Goal: Use online tool/utility

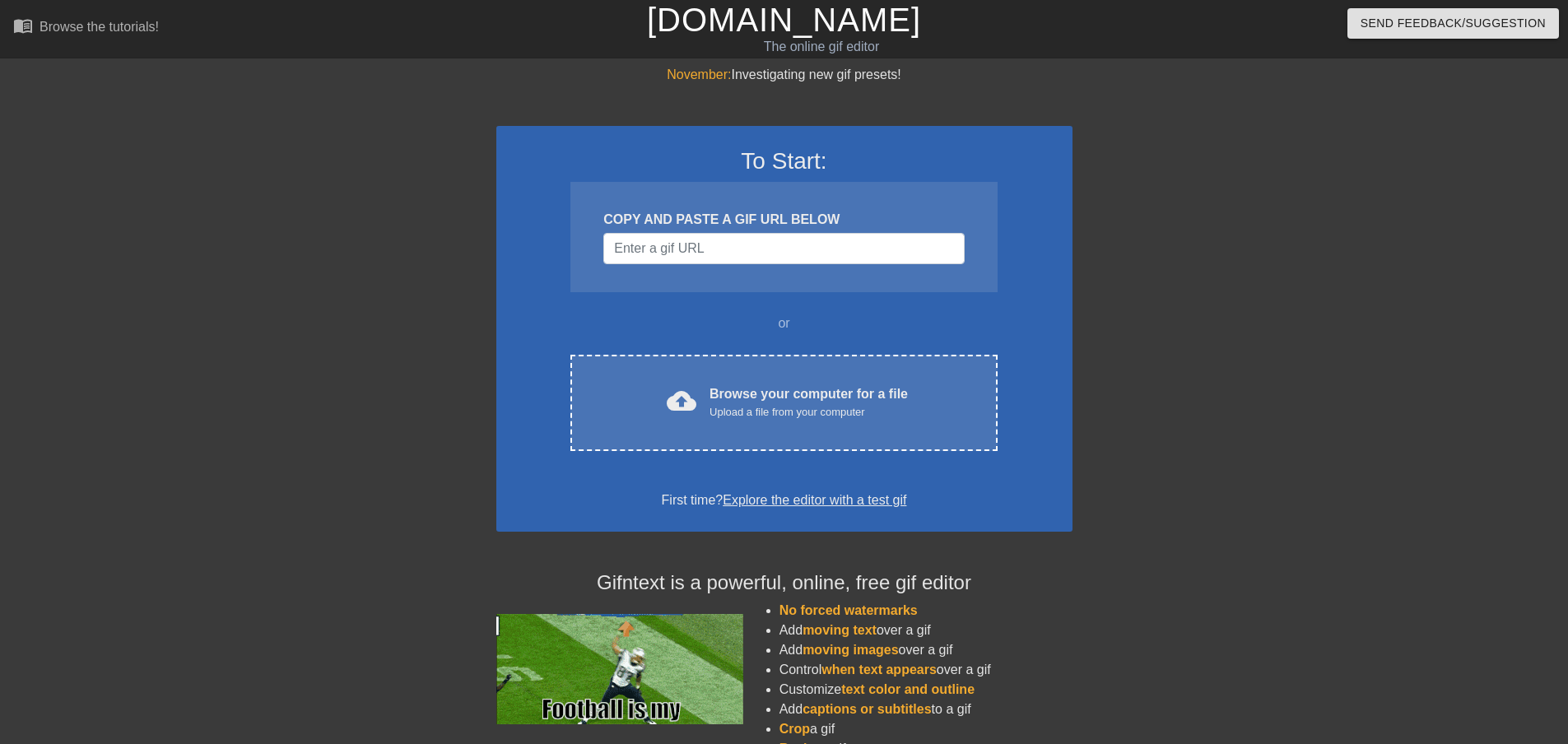
click at [707, 463] on div "To Start: COPY AND PASTE A GIF URL BELOW or cloud_upload Browse your computer f…" at bounding box center [784, 329] width 576 height 406
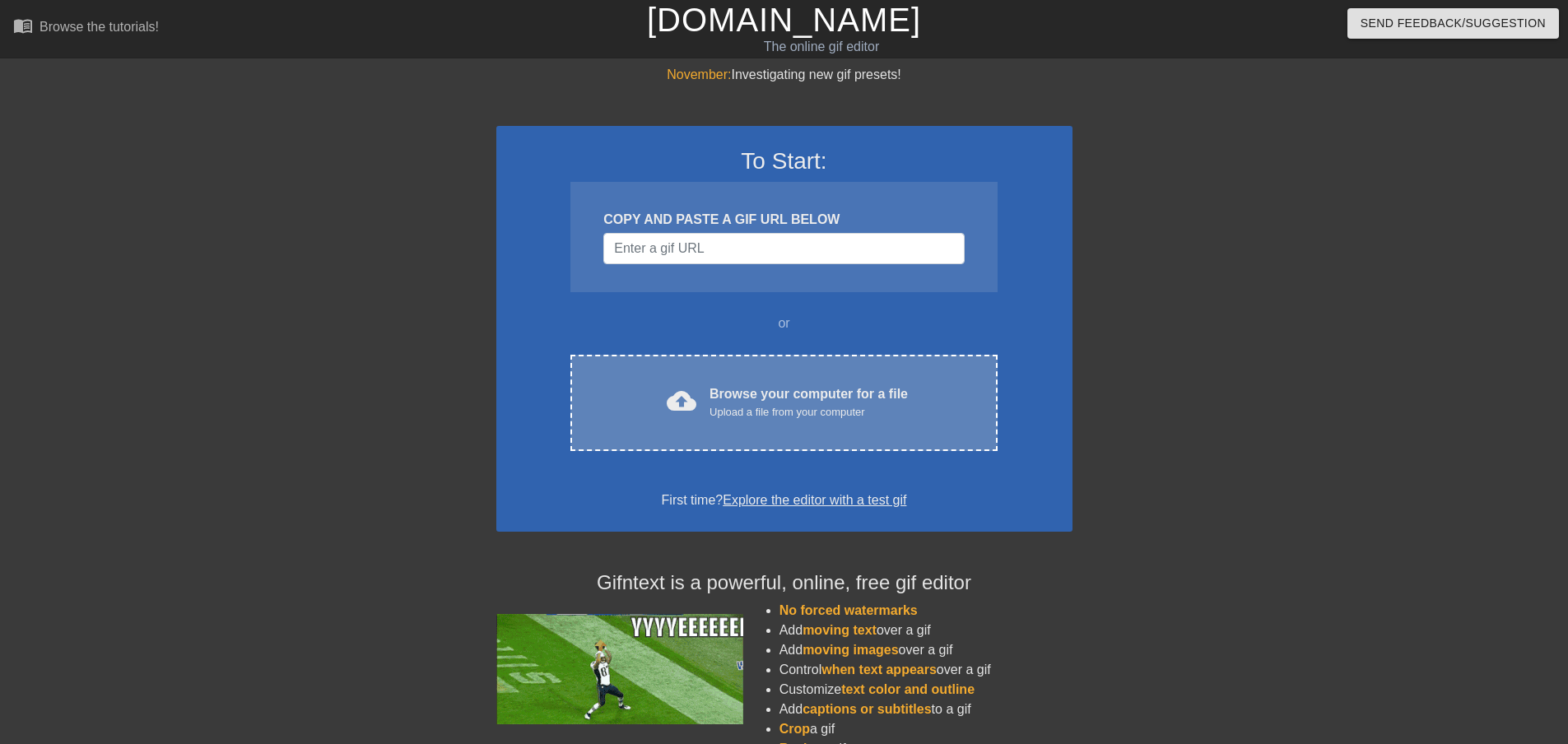
click at [738, 405] on div "Upload a file from your computer" at bounding box center [808, 413] width 198 height 17
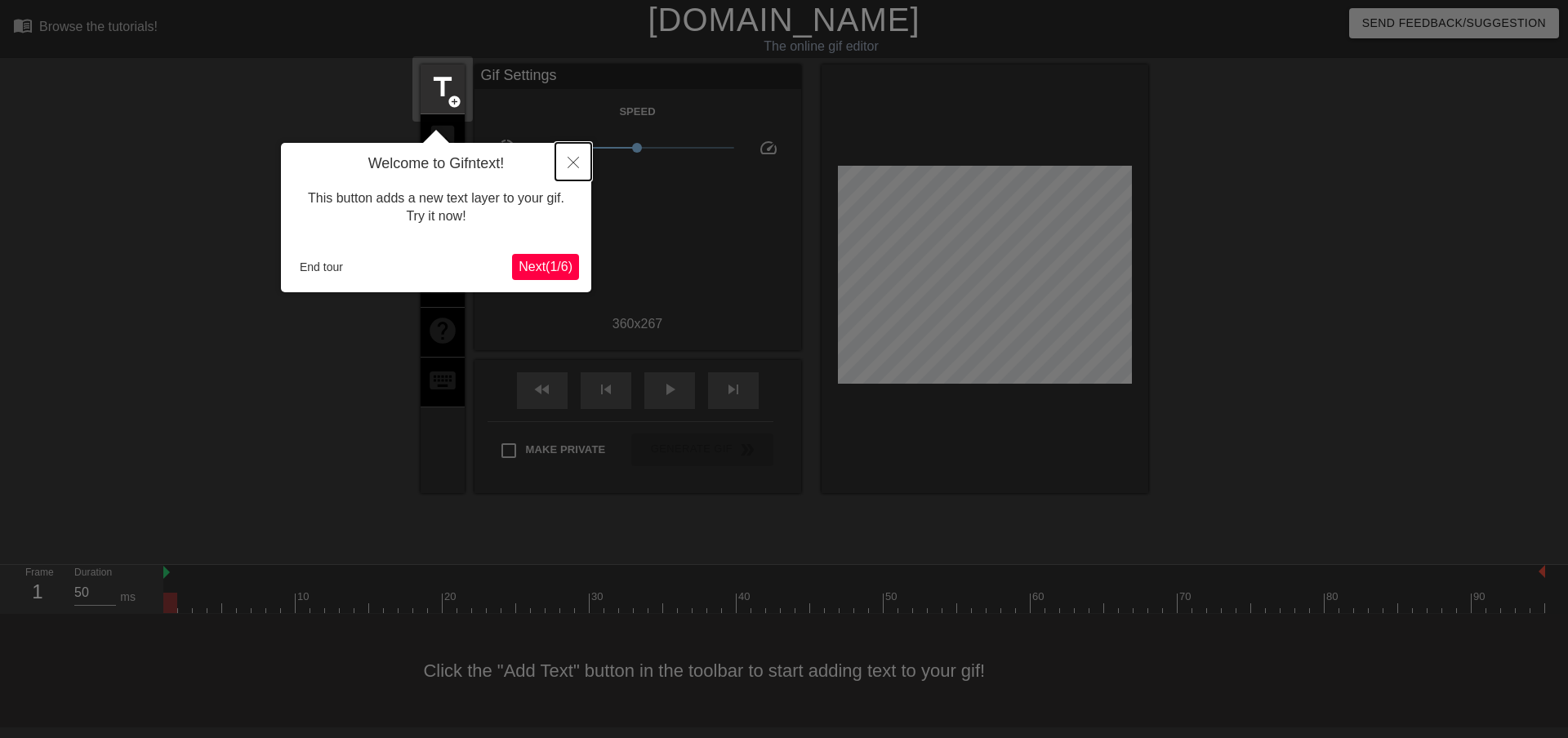
click at [574, 165] on icon "Close" at bounding box center [573, 163] width 11 height 11
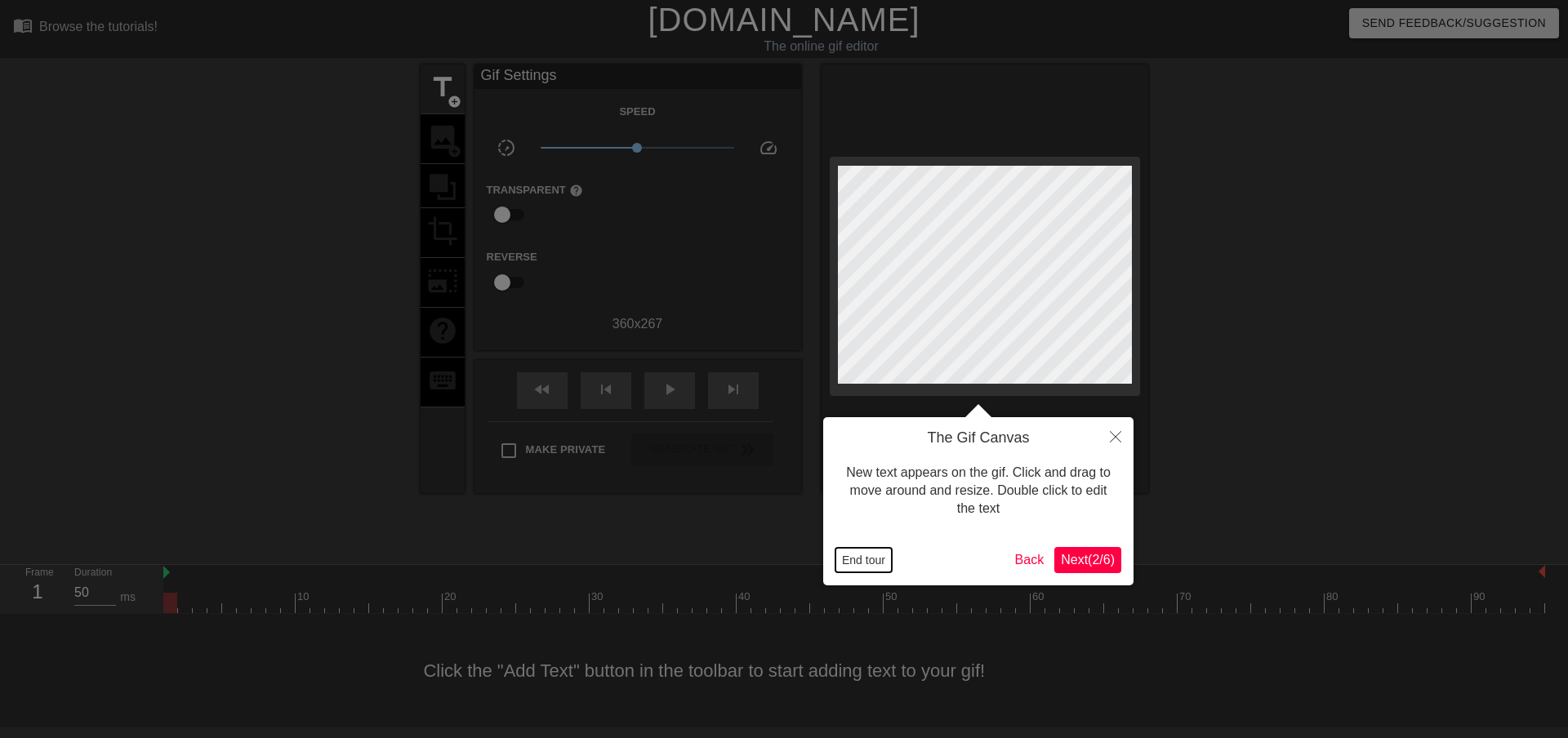
click at [867, 558] on button "End tour" at bounding box center [863, 560] width 56 height 25
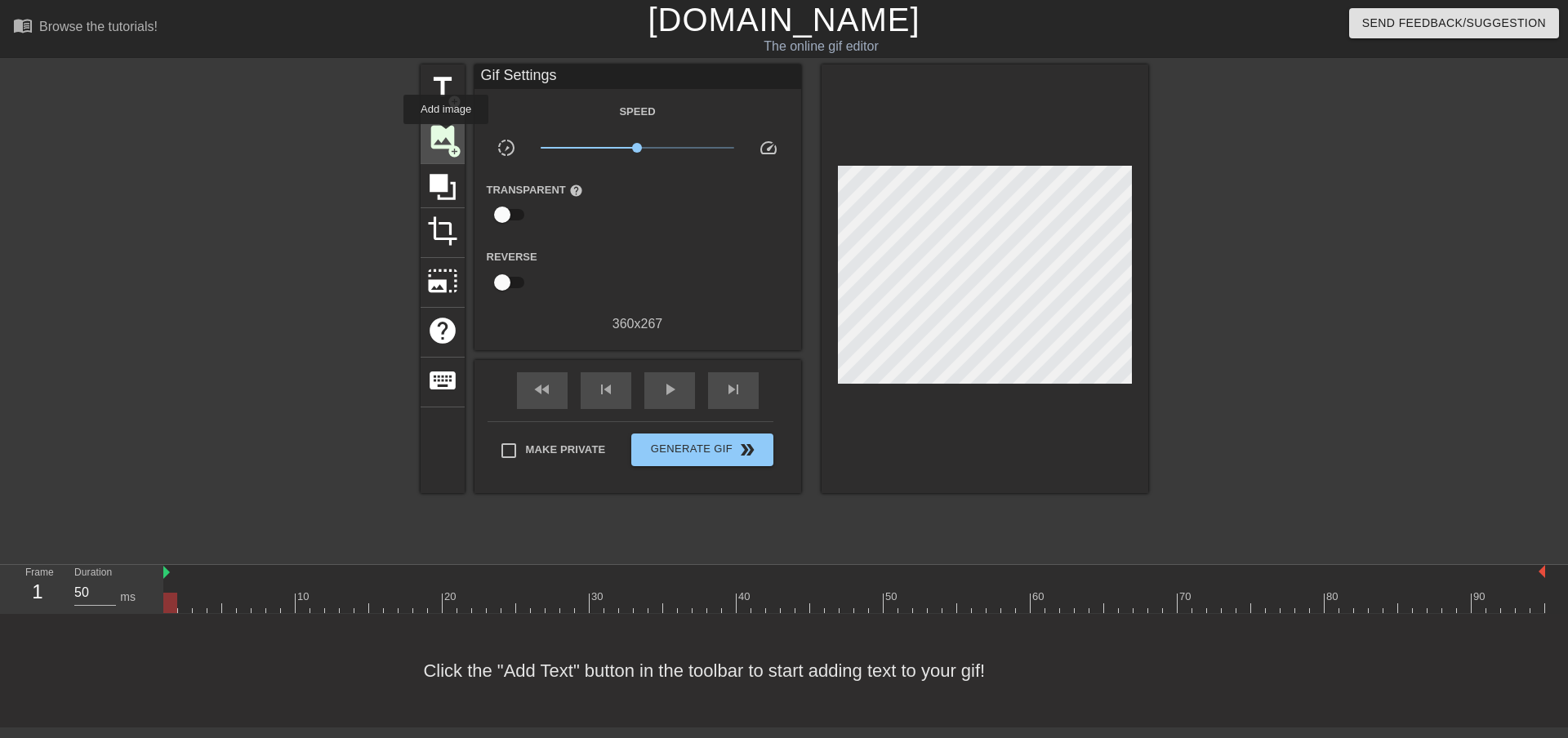
click at [445, 137] on span "image" at bounding box center [443, 138] width 31 height 31
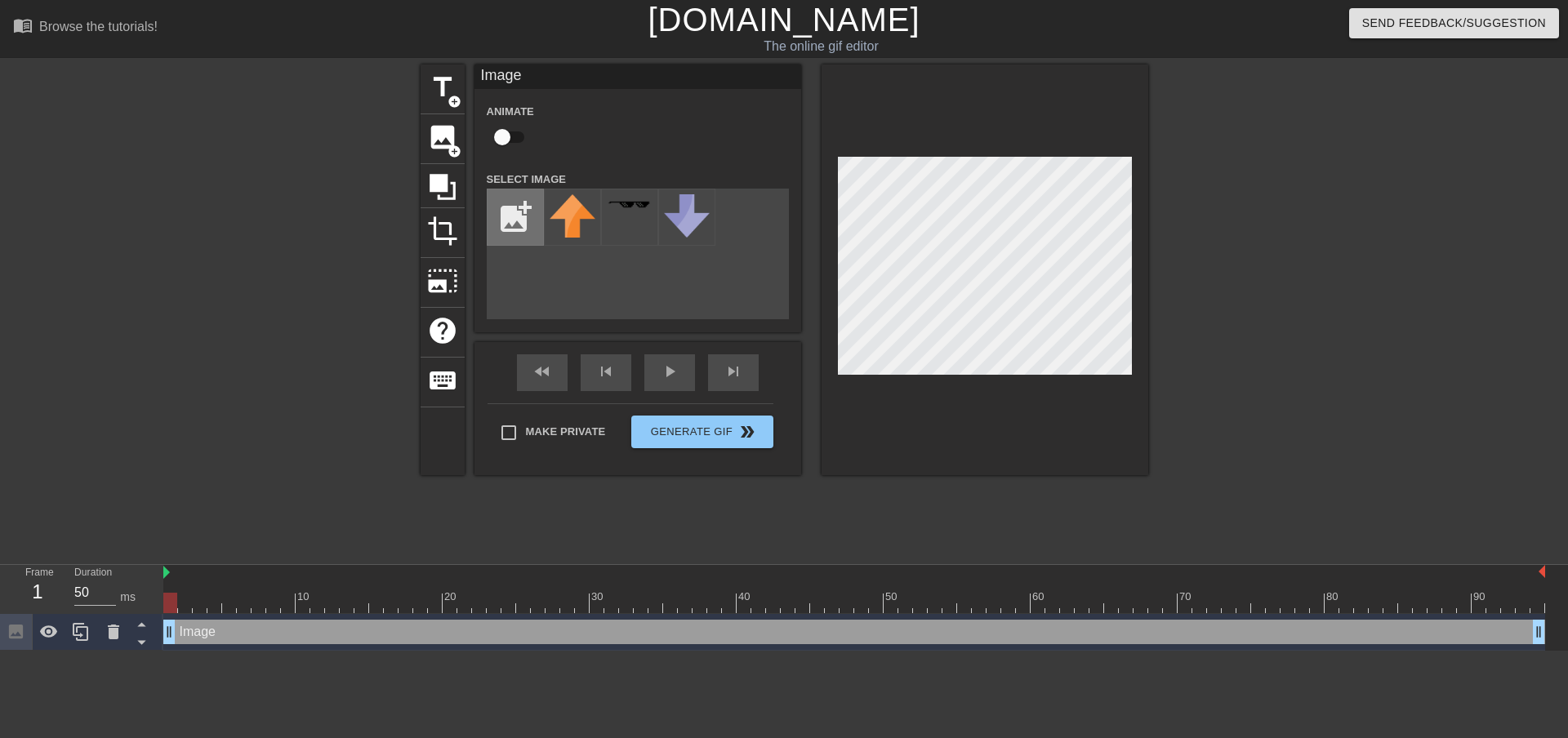
click at [519, 224] on input "file" at bounding box center [516, 217] width 55 height 55
type input "C:\fakepath\7849-badge-new-member.png"
click at [568, 227] on img at bounding box center [573, 217] width 46 height 46
click at [679, 503] on div "title add_circle image add_circle crop photo_size_select_large help keyboard Im…" at bounding box center [784, 309] width 728 height 490
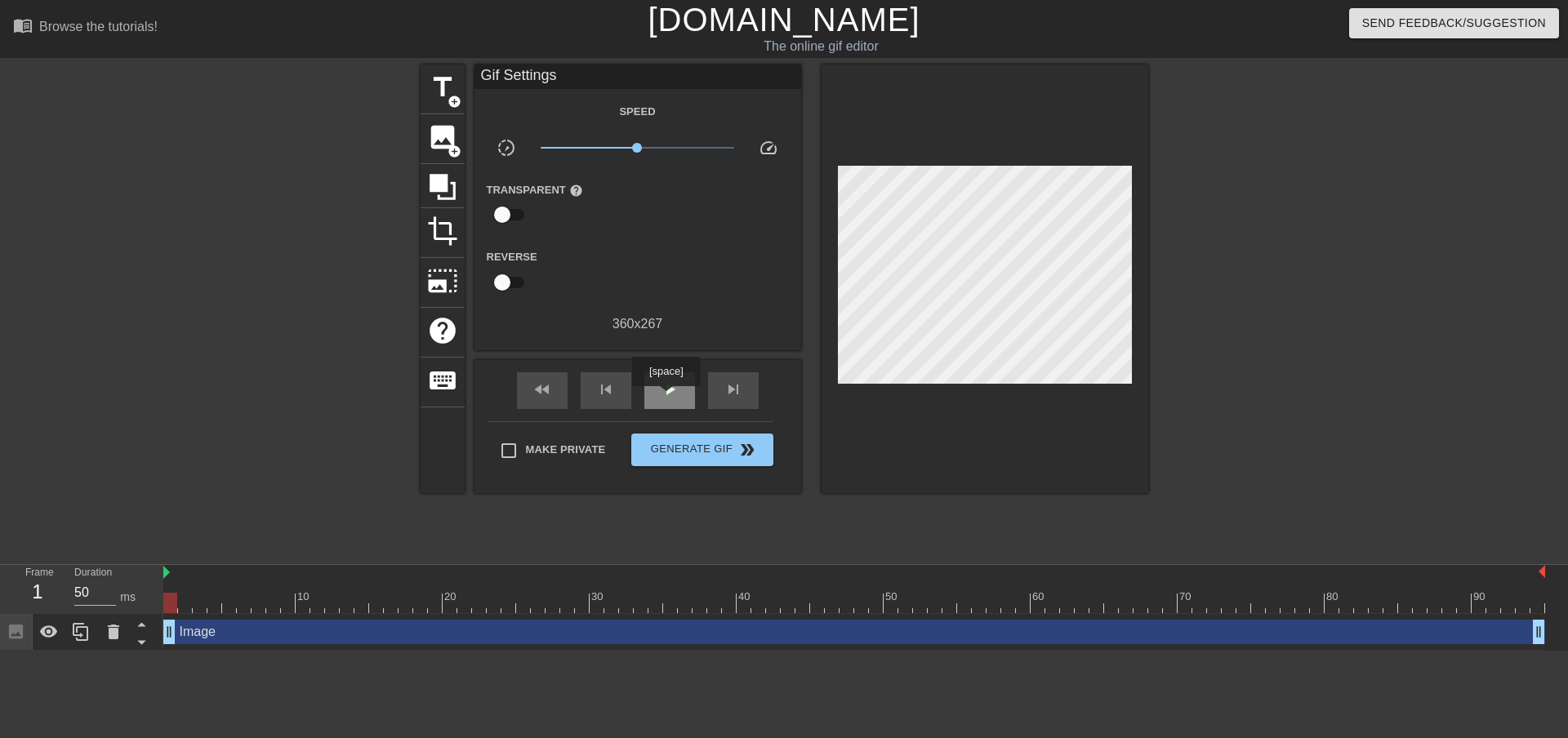
click at [665, 398] on span "play_arrow" at bounding box center [669, 389] width 19 height 19
click at [665, 397] on span "pause" at bounding box center [669, 389] width 19 height 19
click at [665, 397] on span "play_arrow" at bounding box center [669, 389] width 19 height 19
click at [674, 393] on span "pause" at bounding box center [669, 389] width 19 height 19
drag, startPoint x: 708, startPoint y: 446, endPoint x: 740, endPoint y: 479, distance: 46.0
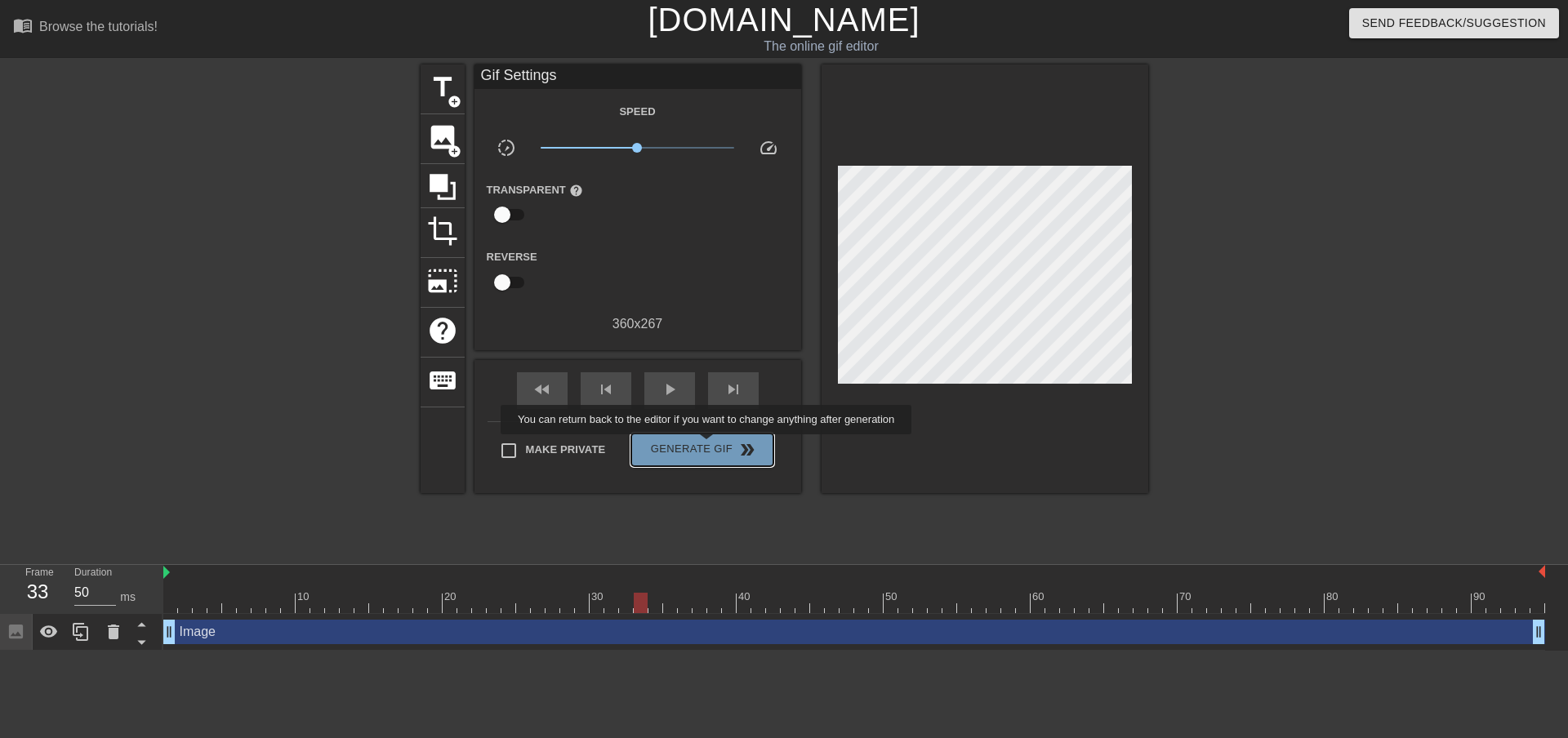
click at [708, 447] on span "Generate Gif double_arrow" at bounding box center [701, 449] width 128 height 19
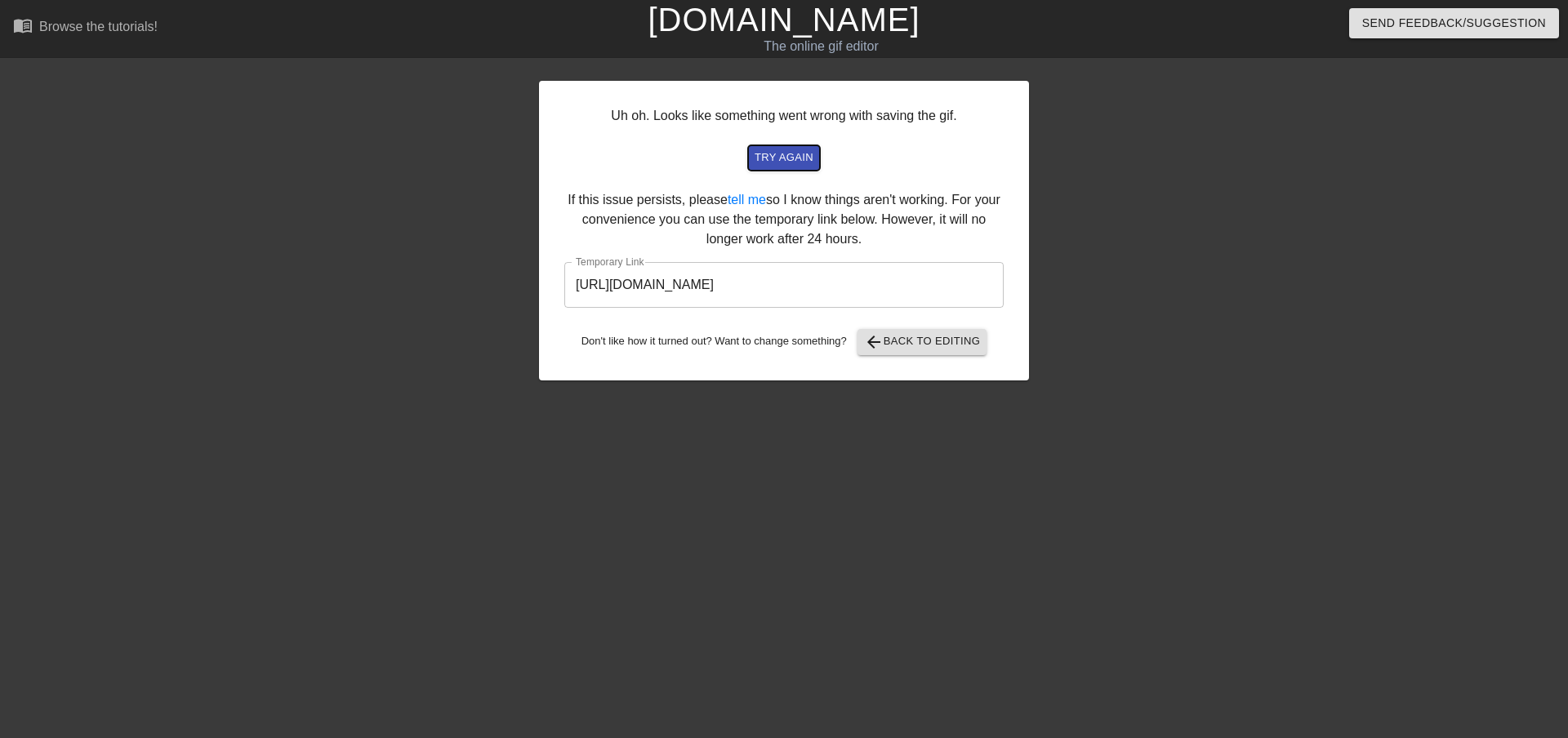
click at [803, 164] on span "try again" at bounding box center [784, 158] width 59 height 18
click at [796, 287] on input "[URL][DOMAIN_NAME]" at bounding box center [784, 285] width 440 height 46
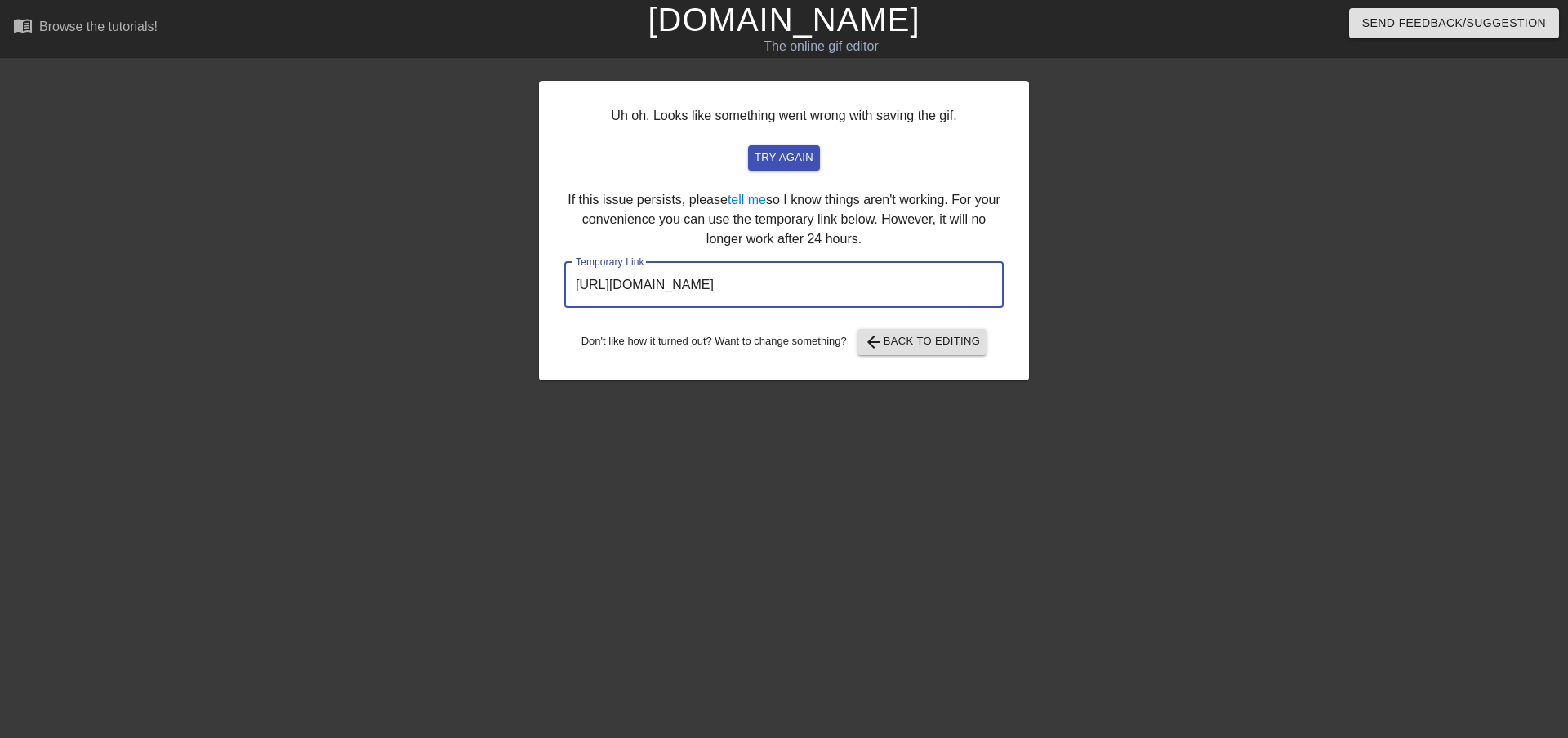
click at [796, 287] on input "[URL][DOMAIN_NAME]" at bounding box center [784, 285] width 440 height 46
click at [797, 287] on input "[URL][DOMAIN_NAME]" at bounding box center [784, 285] width 440 height 46
click at [1292, 209] on div at bounding box center [1171, 309] width 245 height 490
